Goal: Find contact information: Find contact information

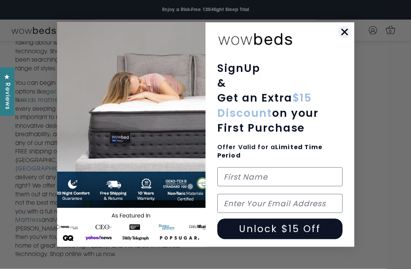
scroll to position [516, 0]
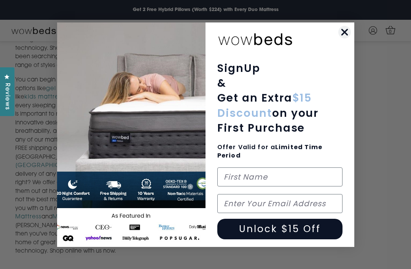
click at [345, 35] on icon "Close dialog" at bounding box center [344, 31] width 5 height 5
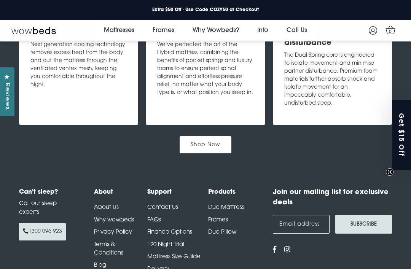
scroll to position [1046, 0]
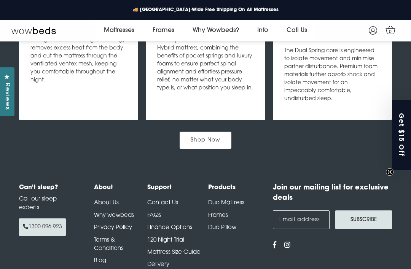
click at [113, 200] on link "About Us" at bounding box center [106, 203] width 25 height 6
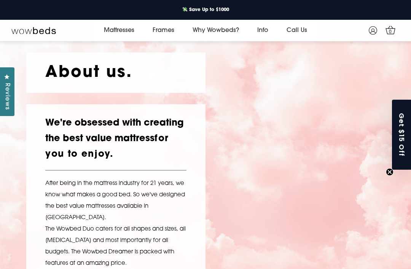
scroll to position [15, 0]
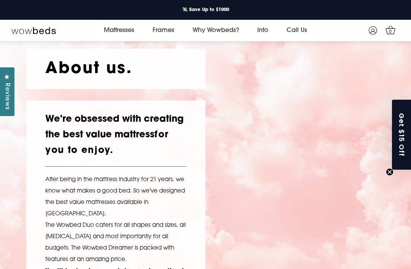
click at [160, 32] on link "Frames" at bounding box center [164, 30] width 40 height 21
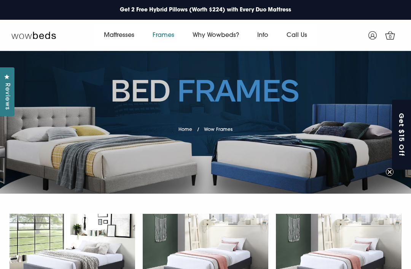
click at [288, 61] on link "Contact Us" at bounding box center [272, 55] width 48 height 14
